Goal: Information Seeking & Learning: Learn about a topic

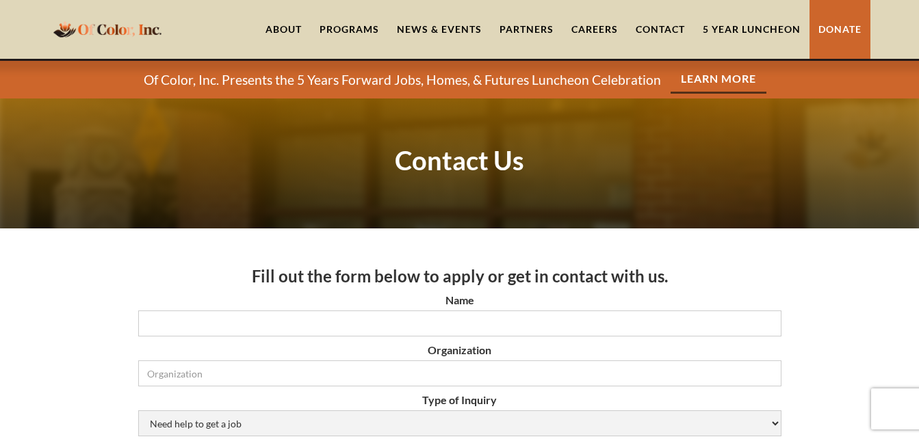
click at [604, 23] on link "Careers" at bounding box center [595, 29] width 64 height 59
click at [603, 27] on link "Careers" at bounding box center [595, 29] width 64 height 59
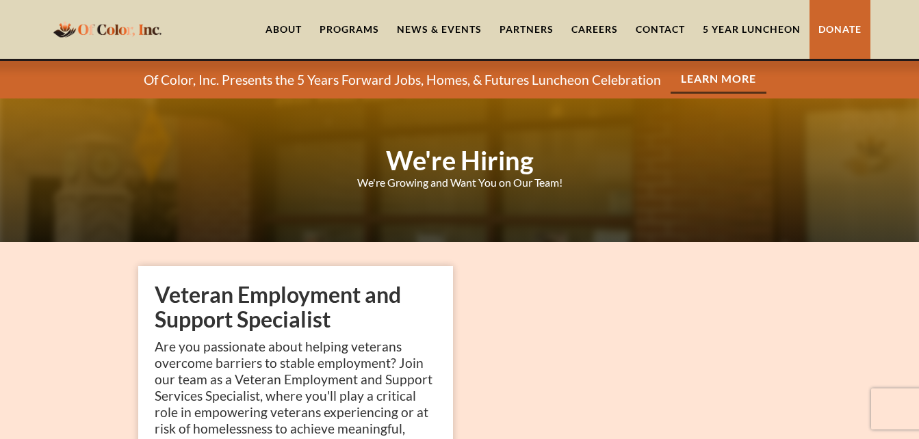
click at [287, 32] on link "About" at bounding box center [284, 29] width 54 height 59
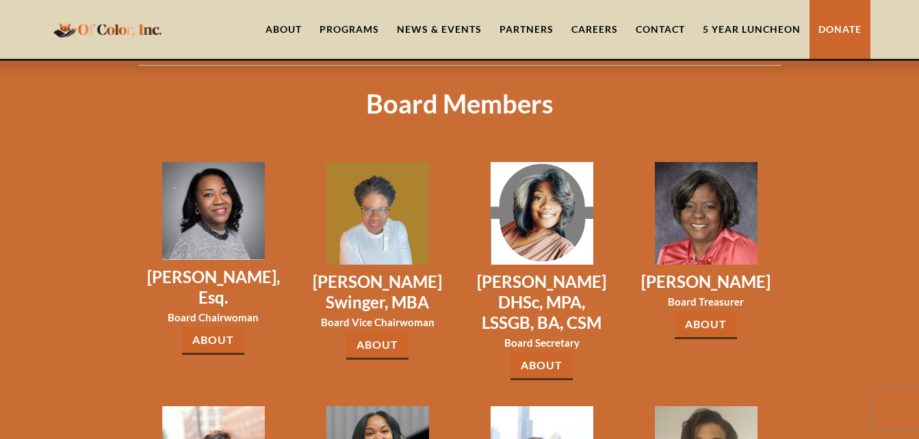
scroll to position [1889, 0]
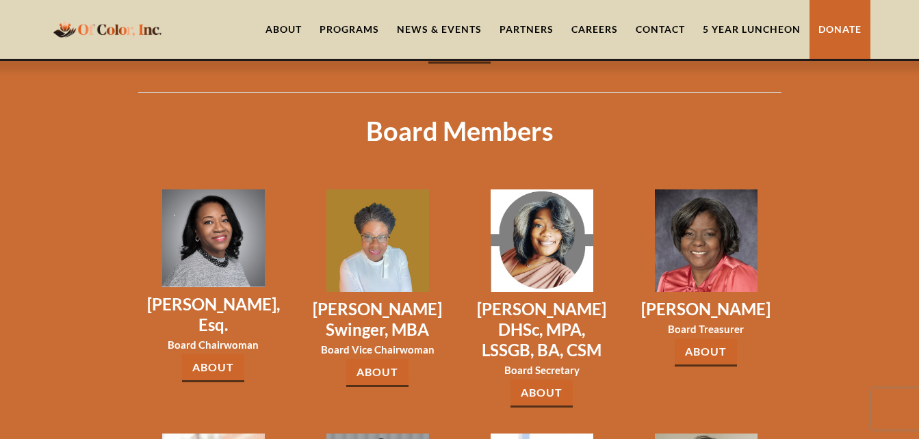
click at [357, 31] on div "Programs" at bounding box center [350, 30] width 60 height 14
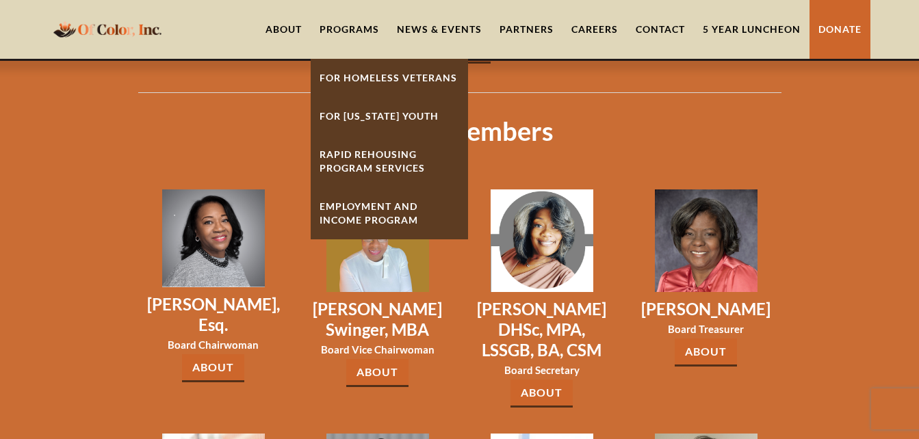
click at [394, 114] on link "For [US_STATE] Youth" at bounding box center [389, 116] width 157 height 38
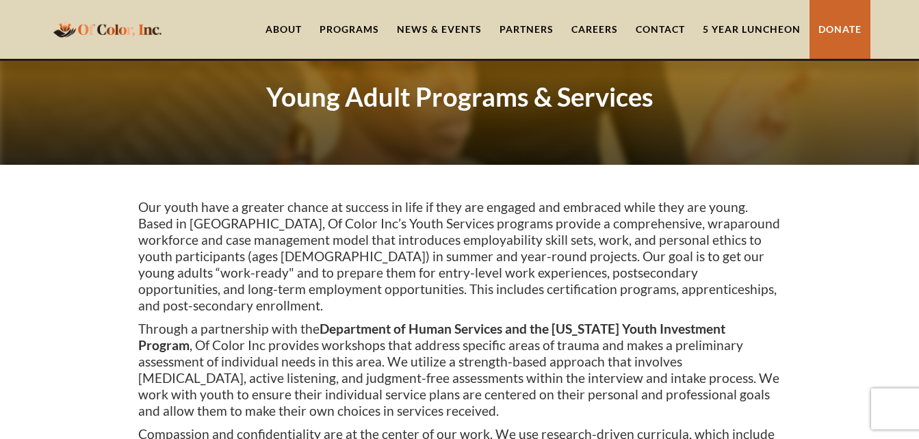
scroll to position [54, 0]
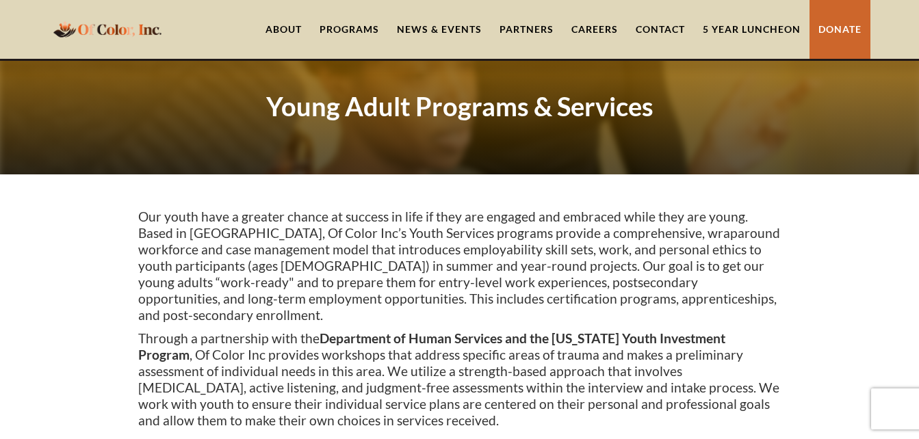
click at [595, 29] on link "Careers" at bounding box center [595, 29] width 64 height 59
